Goal: Task Accomplishment & Management: Manage account settings

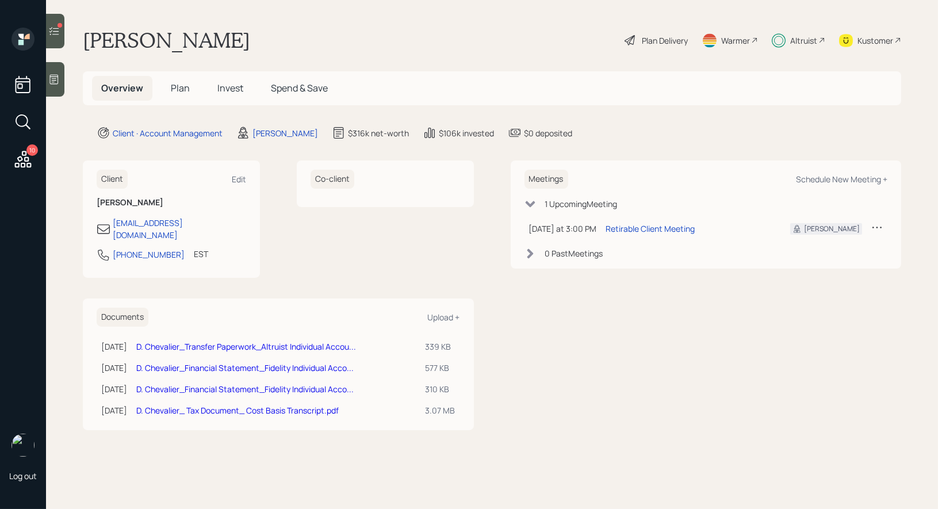
click at [224, 90] on span "Invest" at bounding box center [230, 88] width 26 height 13
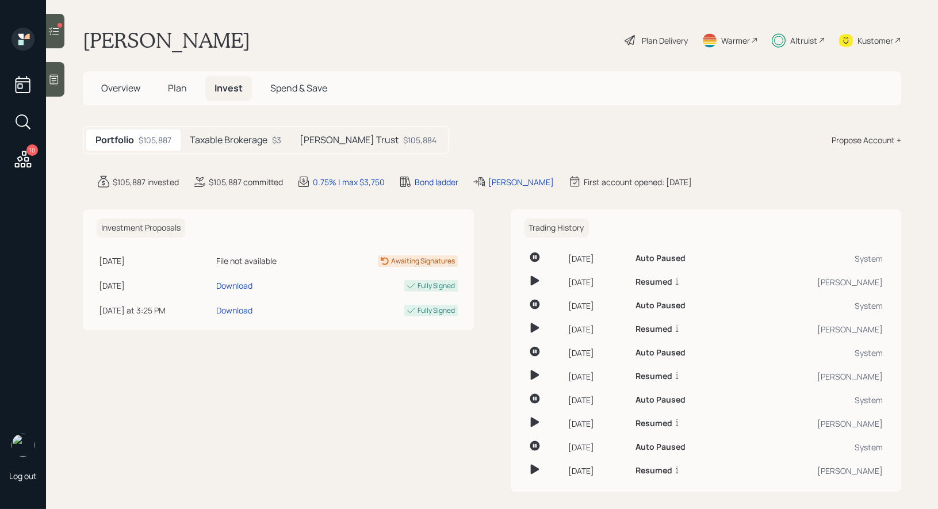
click at [335, 137] on h5 "[PERSON_NAME] Trust" at bounding box center [349, 140] width 99 height 11
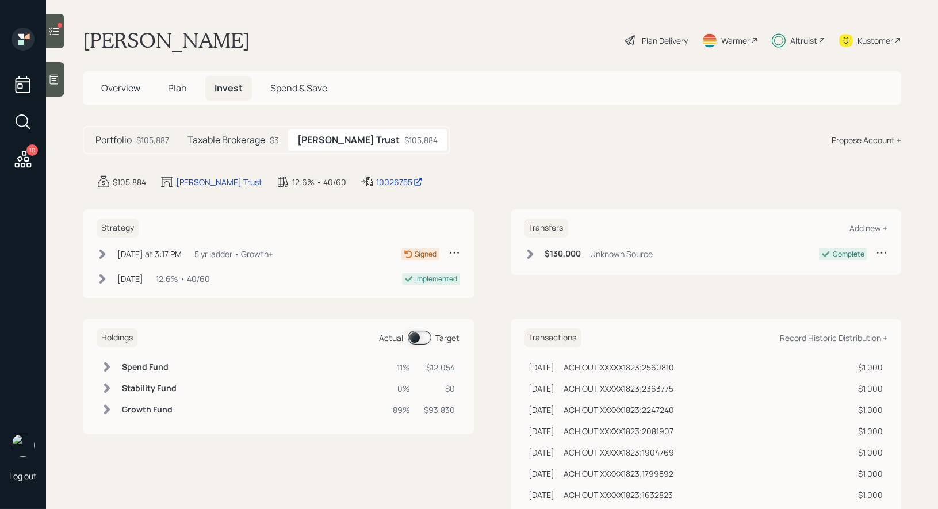
click at [101, 251] on icon at bounding box center [103, 254] width 6 height 10
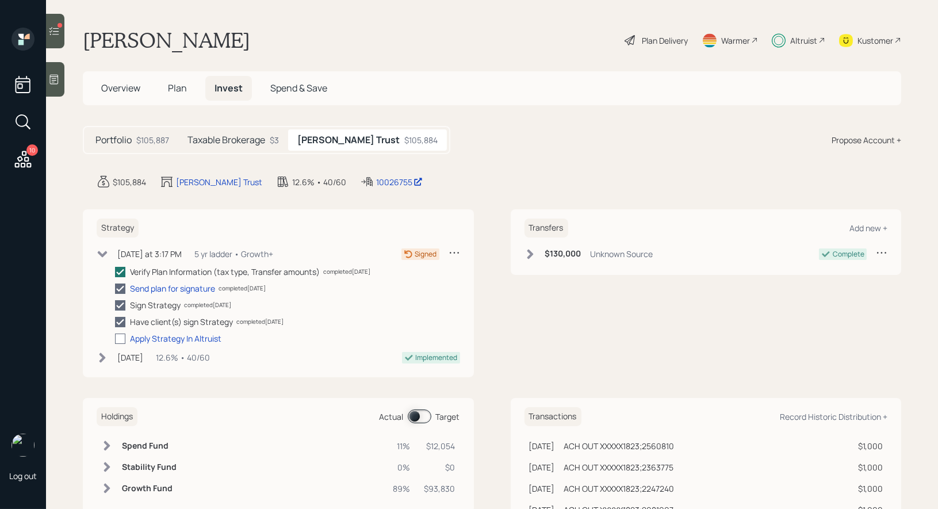
click at [121, 337] on div at bounding box center [120, 339] width 10 height 10
click at [115, 338] on input "checkbox" at bounding box center [114, 338] width 1 height 1
checkbox input "true"
click at [419, 415] on span at bounding box center [420, 414] width 24 height 14
